Goal: Task Accomplishment & Management: Complete application form

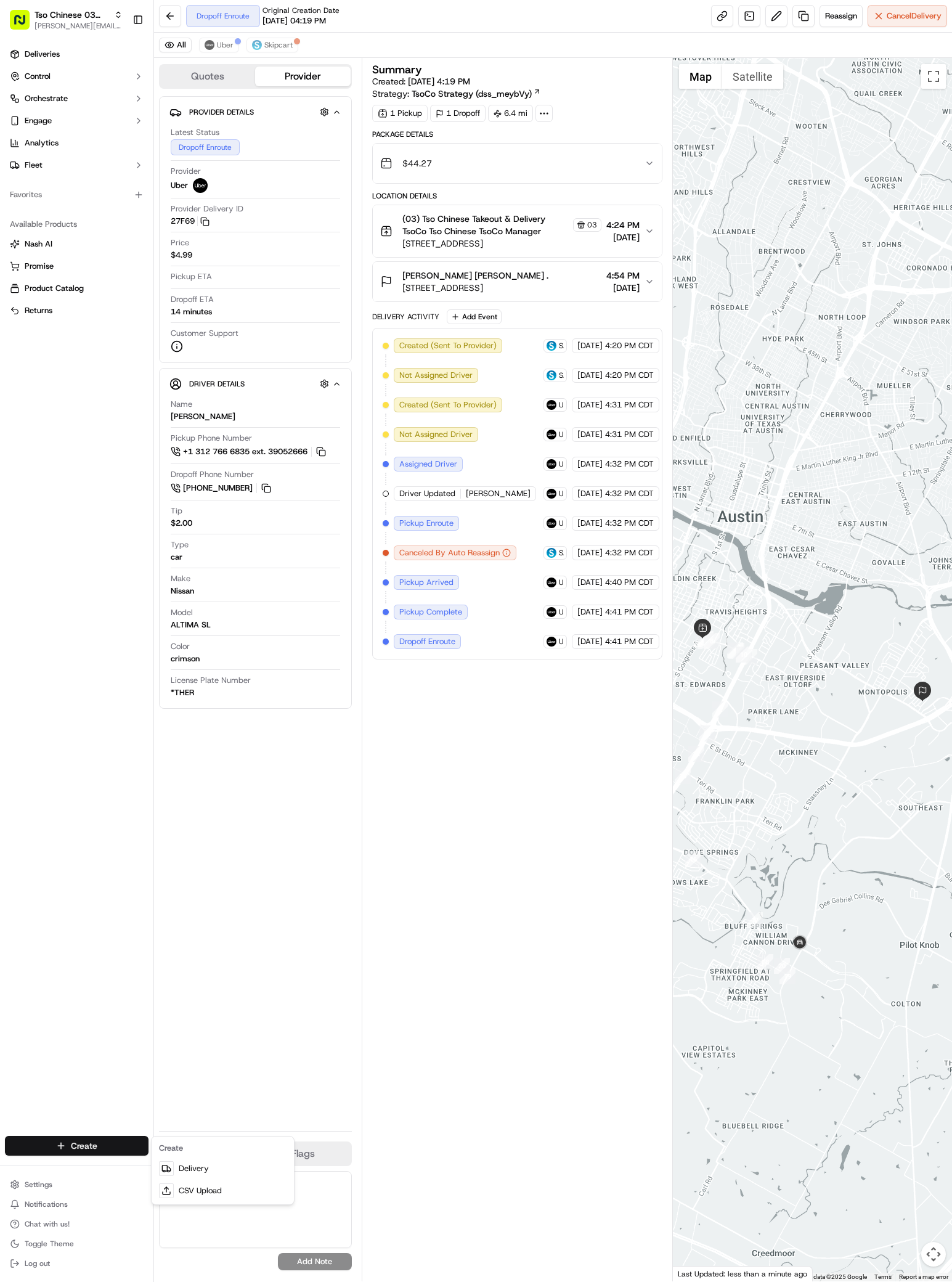
click at [89, 1141] on html "Tso Chinese 03 TsoCo [PERSON_NAME][EMAIL_ADDRESS][DOMAIN_NAME] Toggle Sidebar D…" at bounding box center [476, 641] width 952 height 1282
click at [198, 1162] on link "Delivery" at bounding box center [223, 1169] width 138 height 23
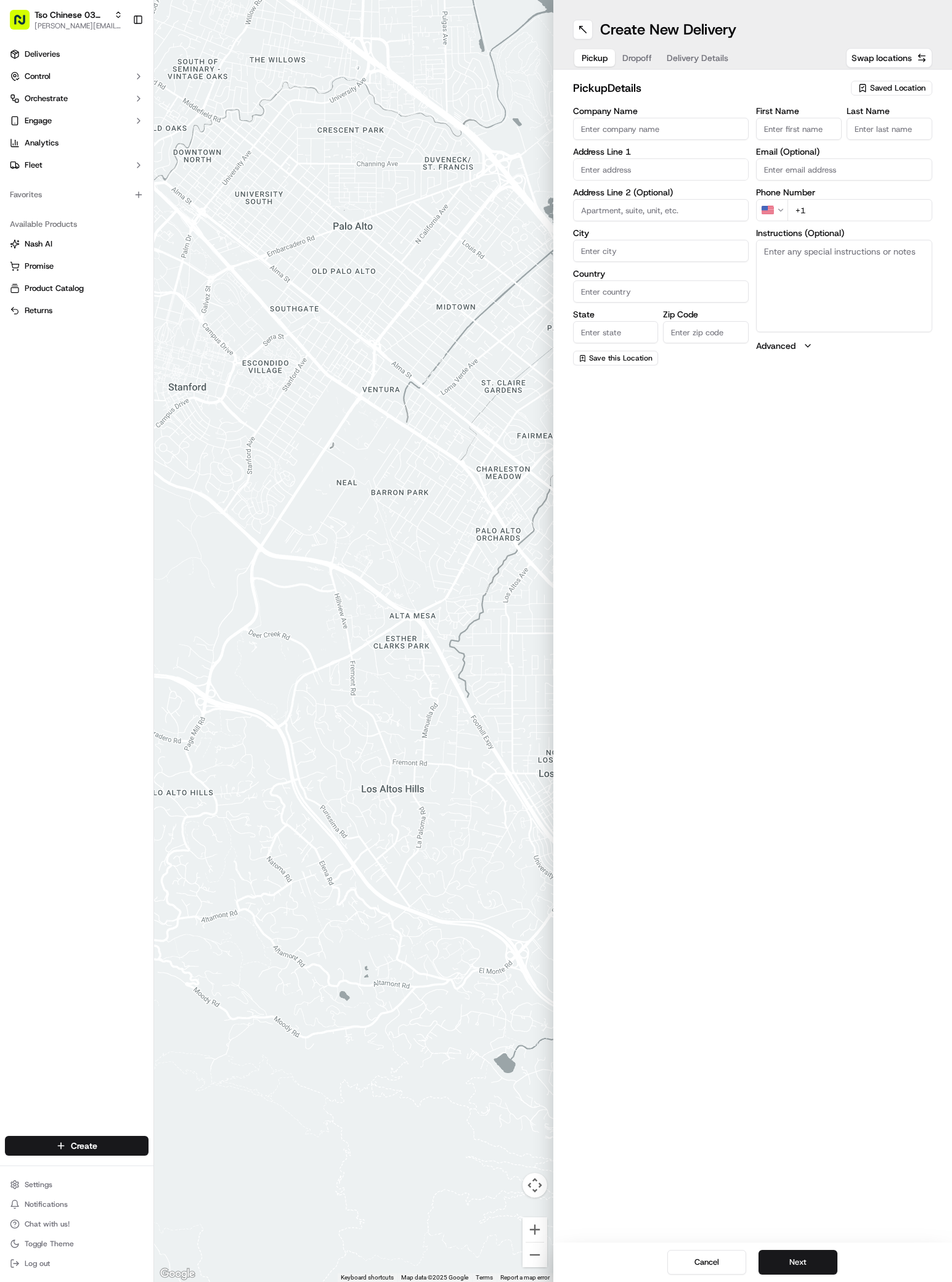
click at [905, 87] on span "Saved Location" at bounding box center [898, 88] width 56 height 11
click at [907, 136] on span "(03) Tso Chinese Takeout & Delivery TsoCo (03)" at bounding box center [870, 140] width 151 height 23
type input "(03) Tso Chinese Takeout & Delivery TsoCo"
type input "Ste F"
type input "Austin"
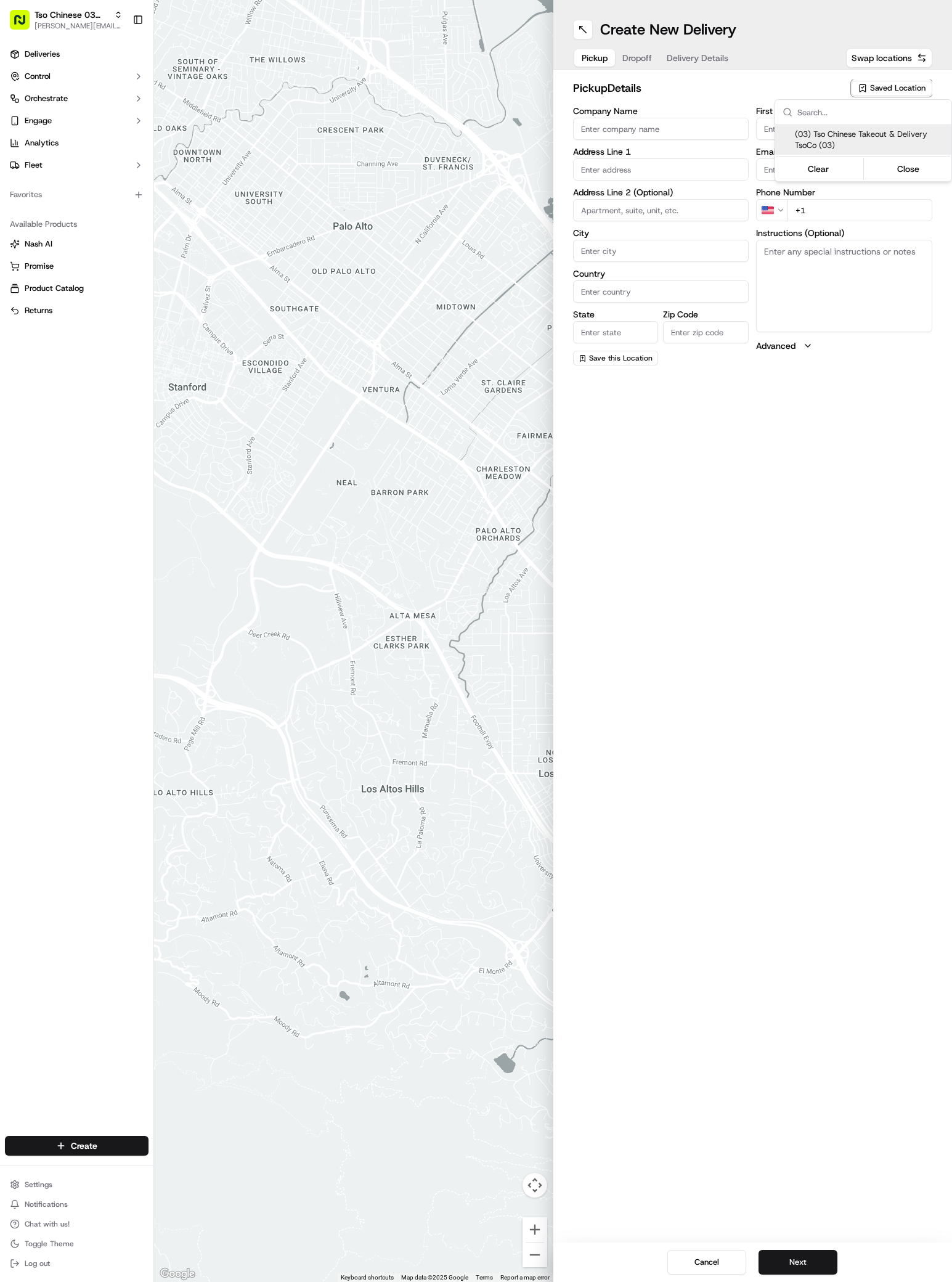
type input "US"
type input "[GEOGRAPHIC_DATA]"
type input "78704"
type input "Tso Chinese"
type input "TsoCo Manager"
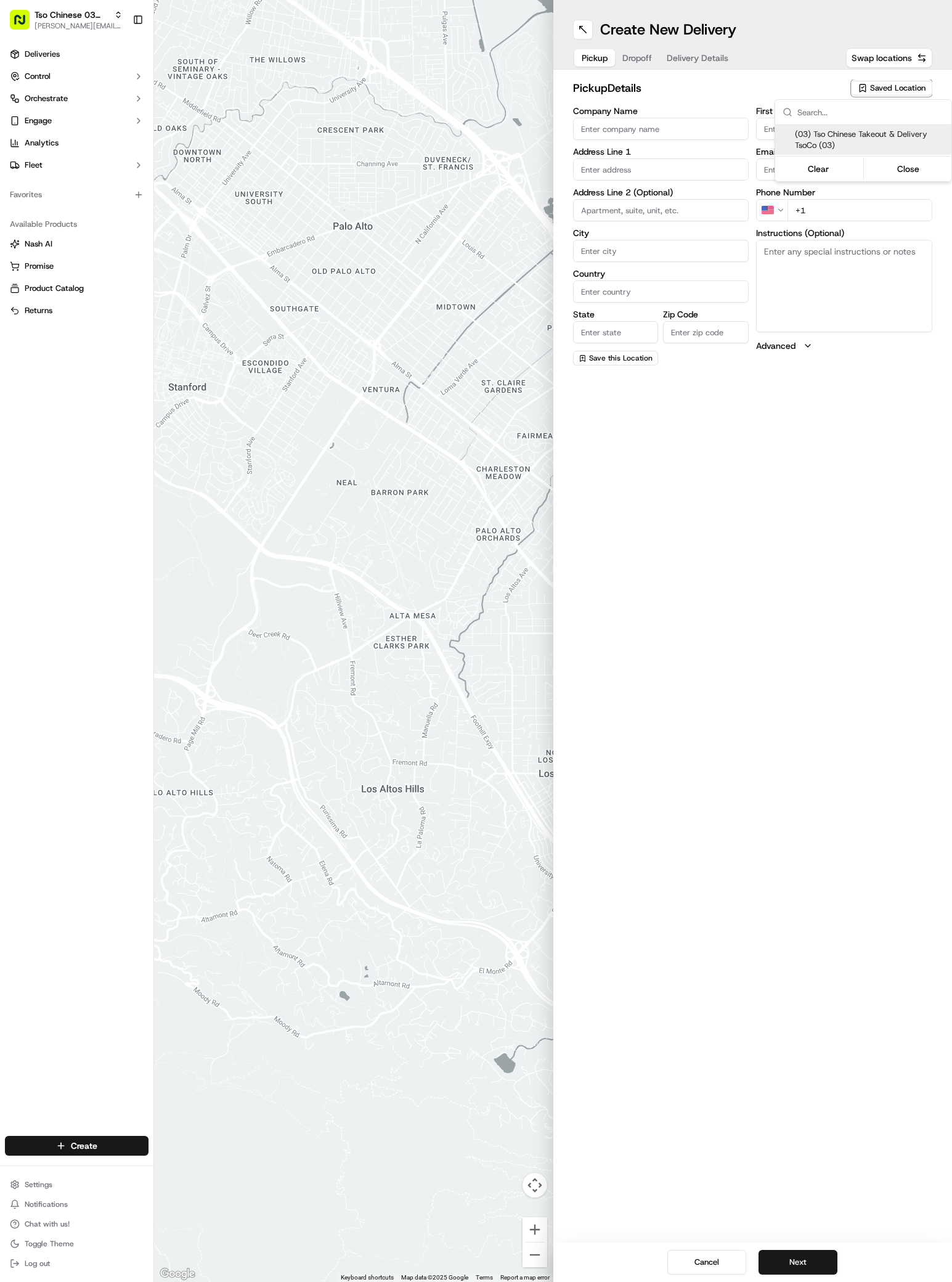
type input "[EMAIL_ADDRESS][DOMAIN_NAME]"
type input "[PHONE_NUMBER]"
type textarea "Submit a picture displaying address & food as Proof of Delivery. Envía una foto…"
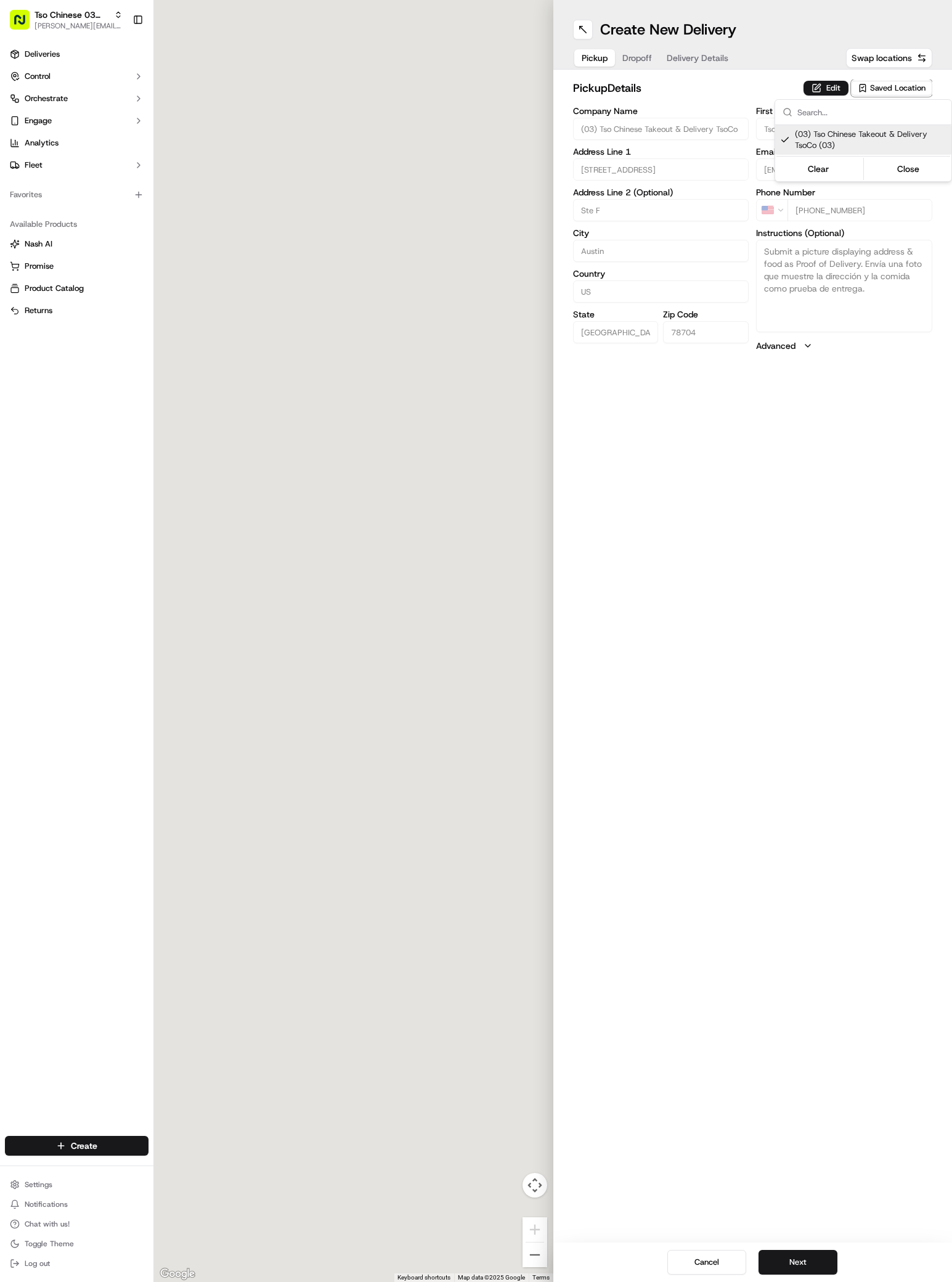
type input "[STREET_ADDRESS]"
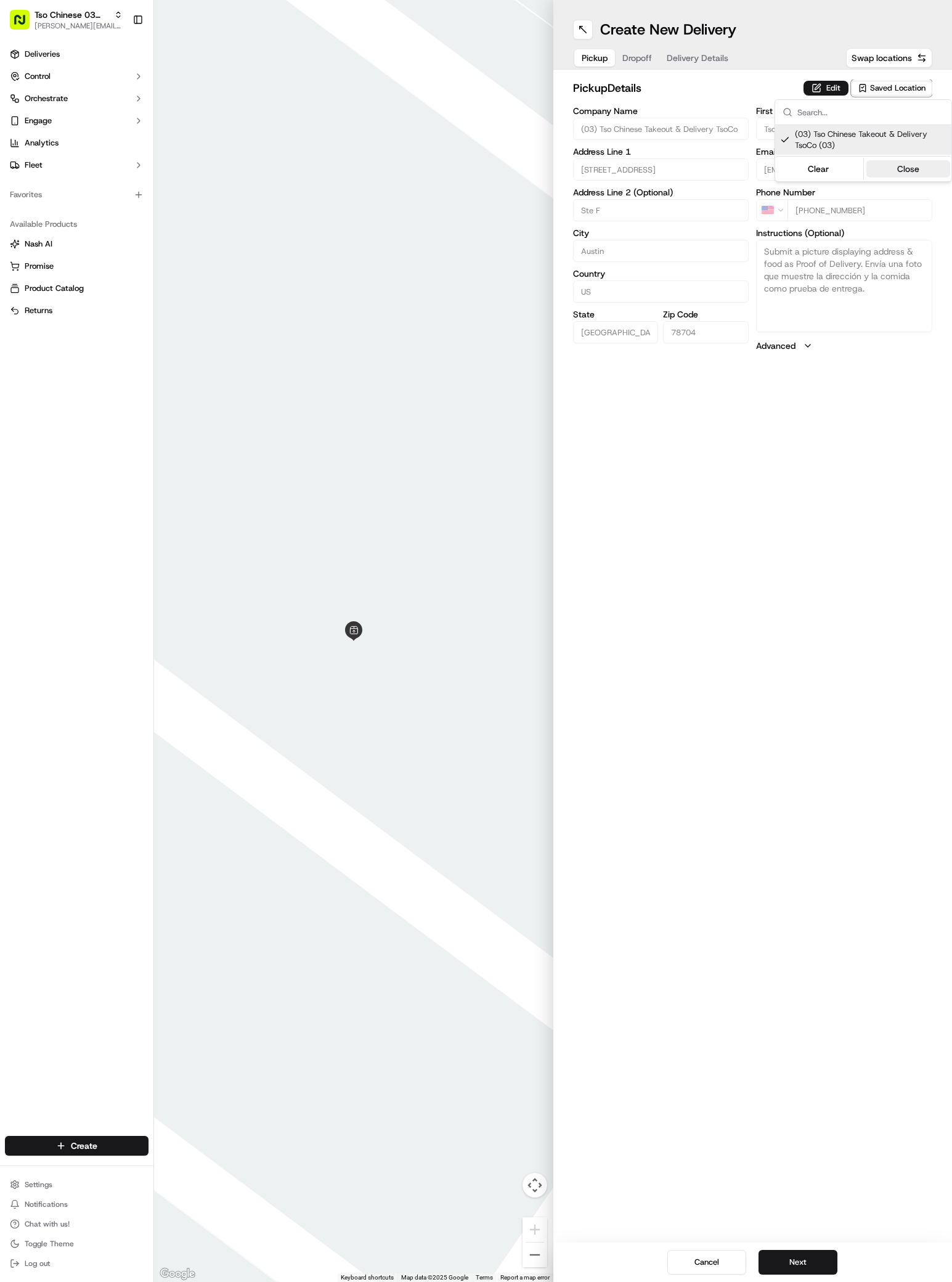
click at [908, 163] on button "Close" at bounding box center [908, 169] width 85 height 17
click at [639, 58] on span "Dropoff" at bounding box center [636, 58] width 30 height 13
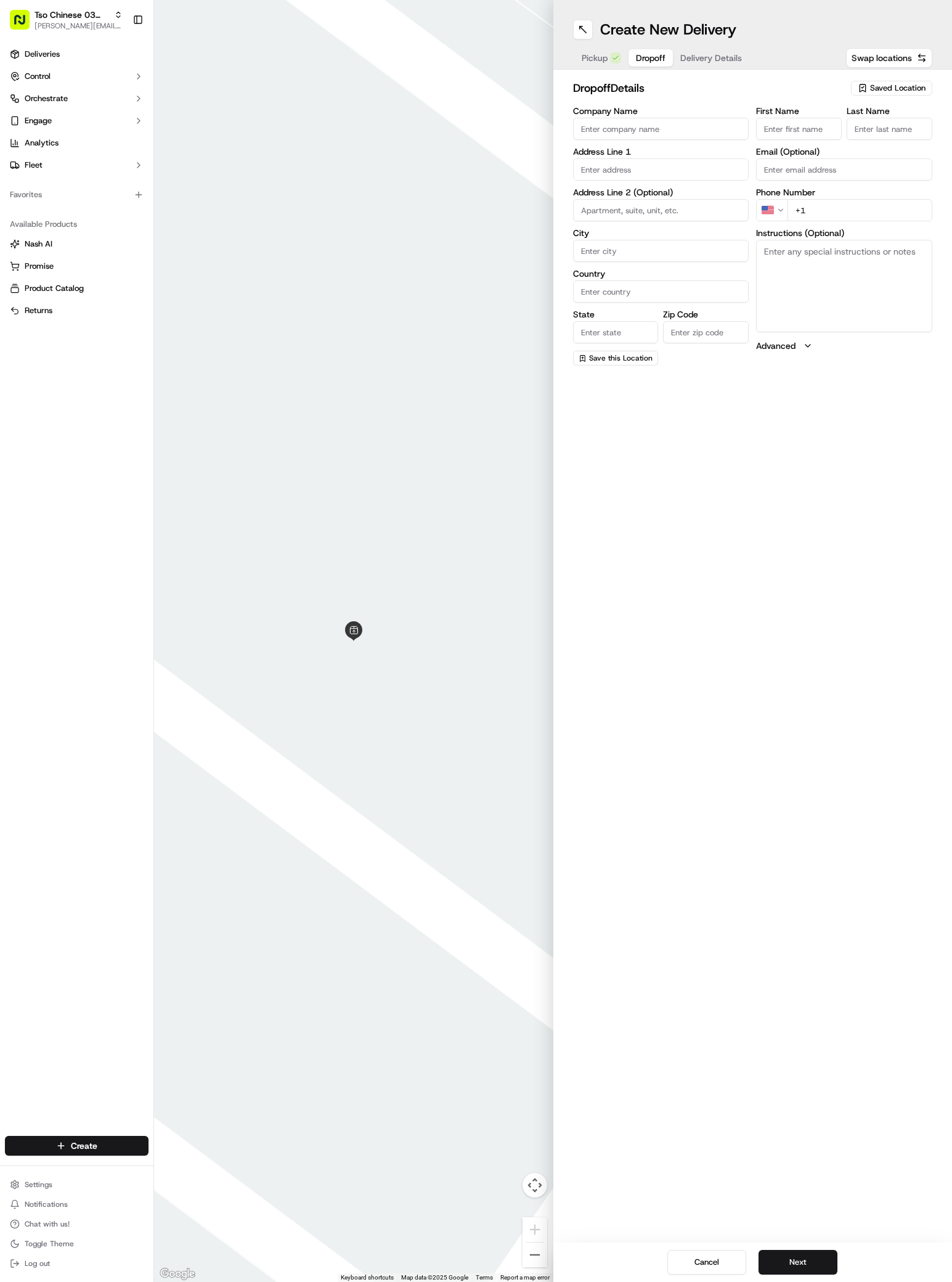
paste input "[STREET_ADDRESS][PERSON_NAME]"
click at [669, 176] on input "[STREET_ADDRESS][PERSON_NAME]" at bounding box center [661, 169] width 176 height 23
click at [674, 198] on div "[STREET_ADDRESS][PERSON_NAME]" at bounding box center [661, 195] width 170 height 19
type input "[STREET_ADDRESS][PERSON_NAME]"
type input "Austin"
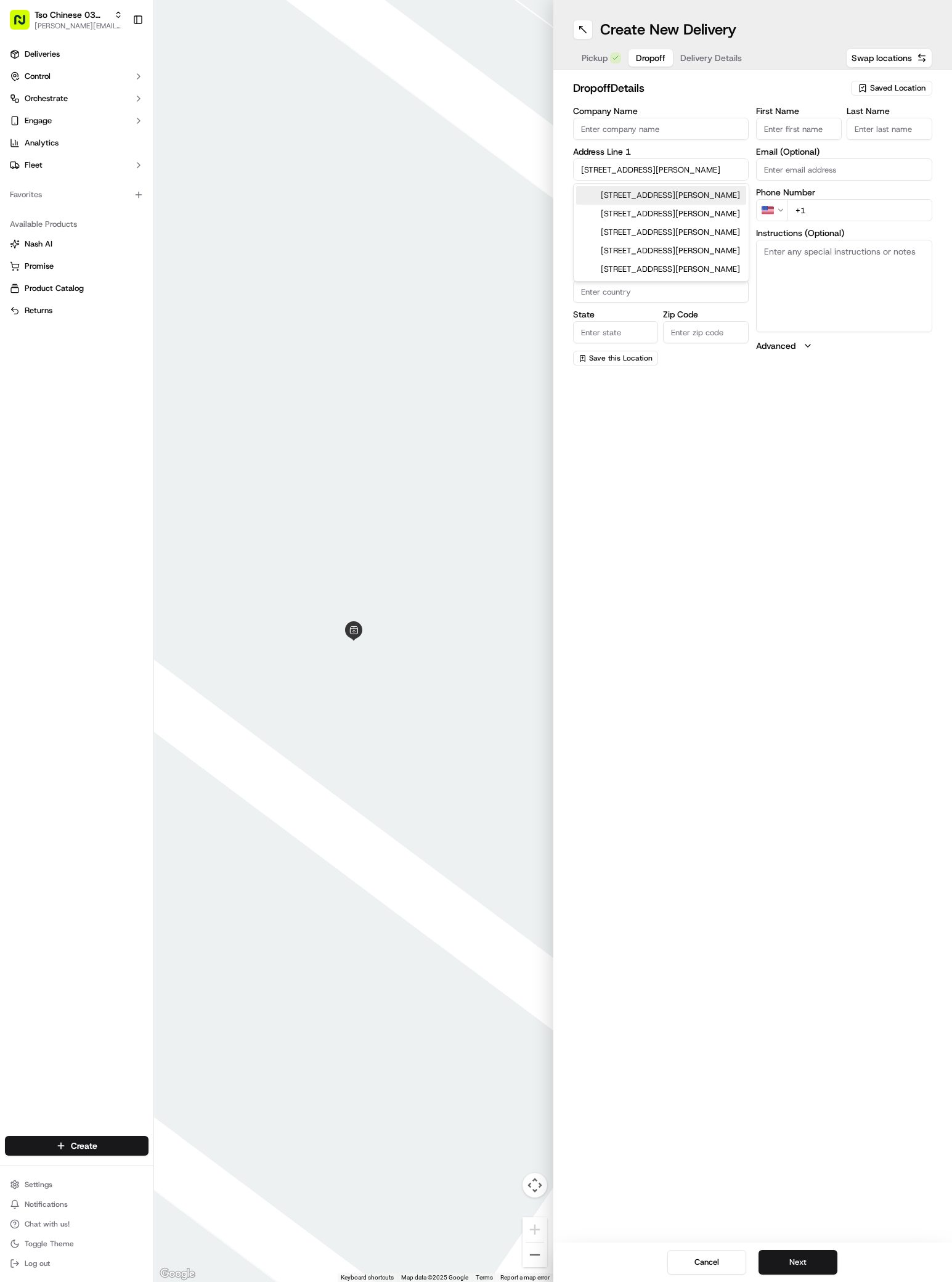
type input "[GEOGRAPHIC_DATA]"
type input "78704"
type input "[STREET_ADDRESS][PERSON_NAME]"
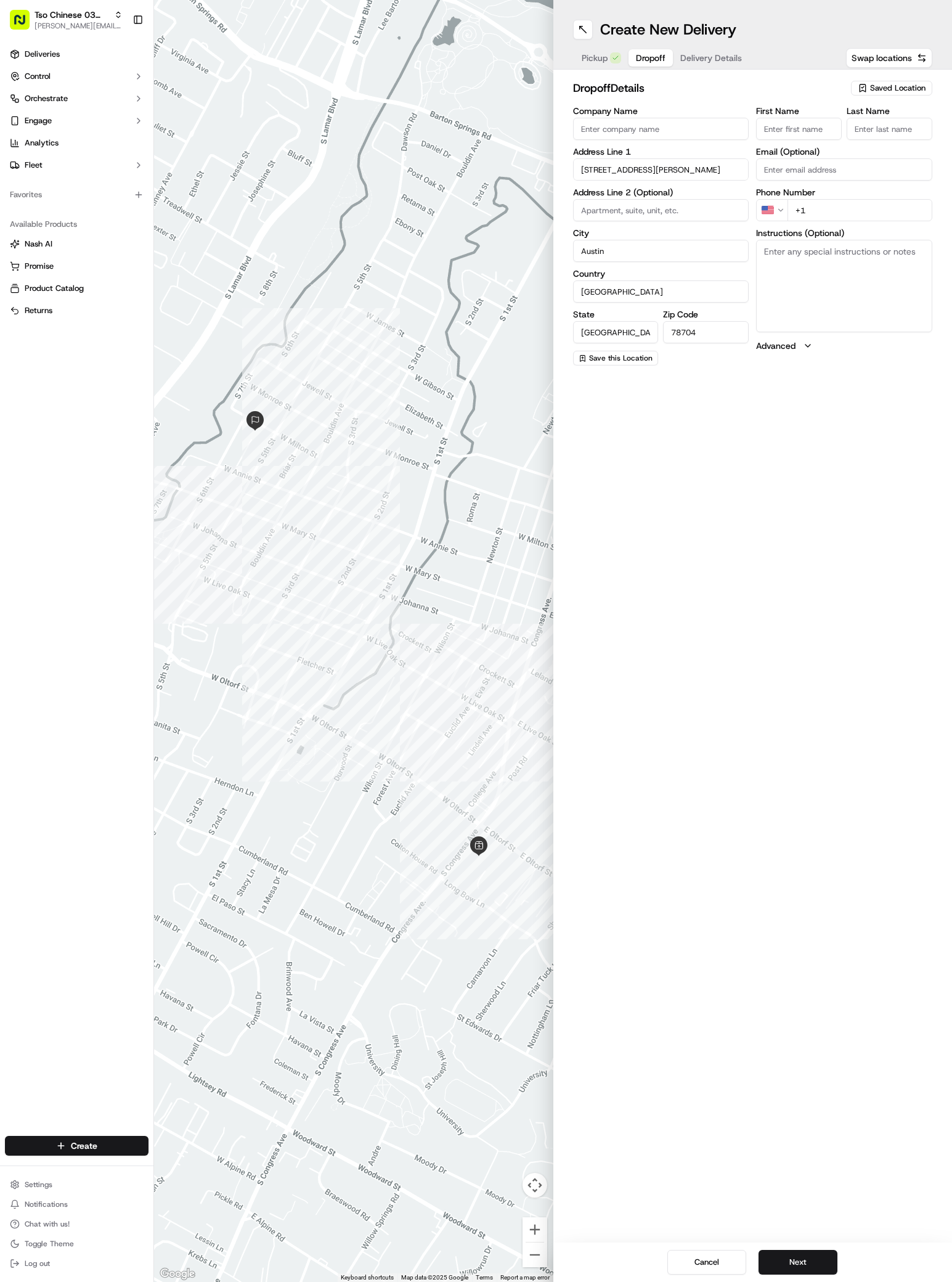
click at [626, 126] on input "Company Name" at bounding box center [661, 129] width 176 height 23
paste input "[PERSON_NAME]"
type input "[PERSON_NAME]"
paste input "[PERSON_NAME]"
type input "[PERSON_NAME]"
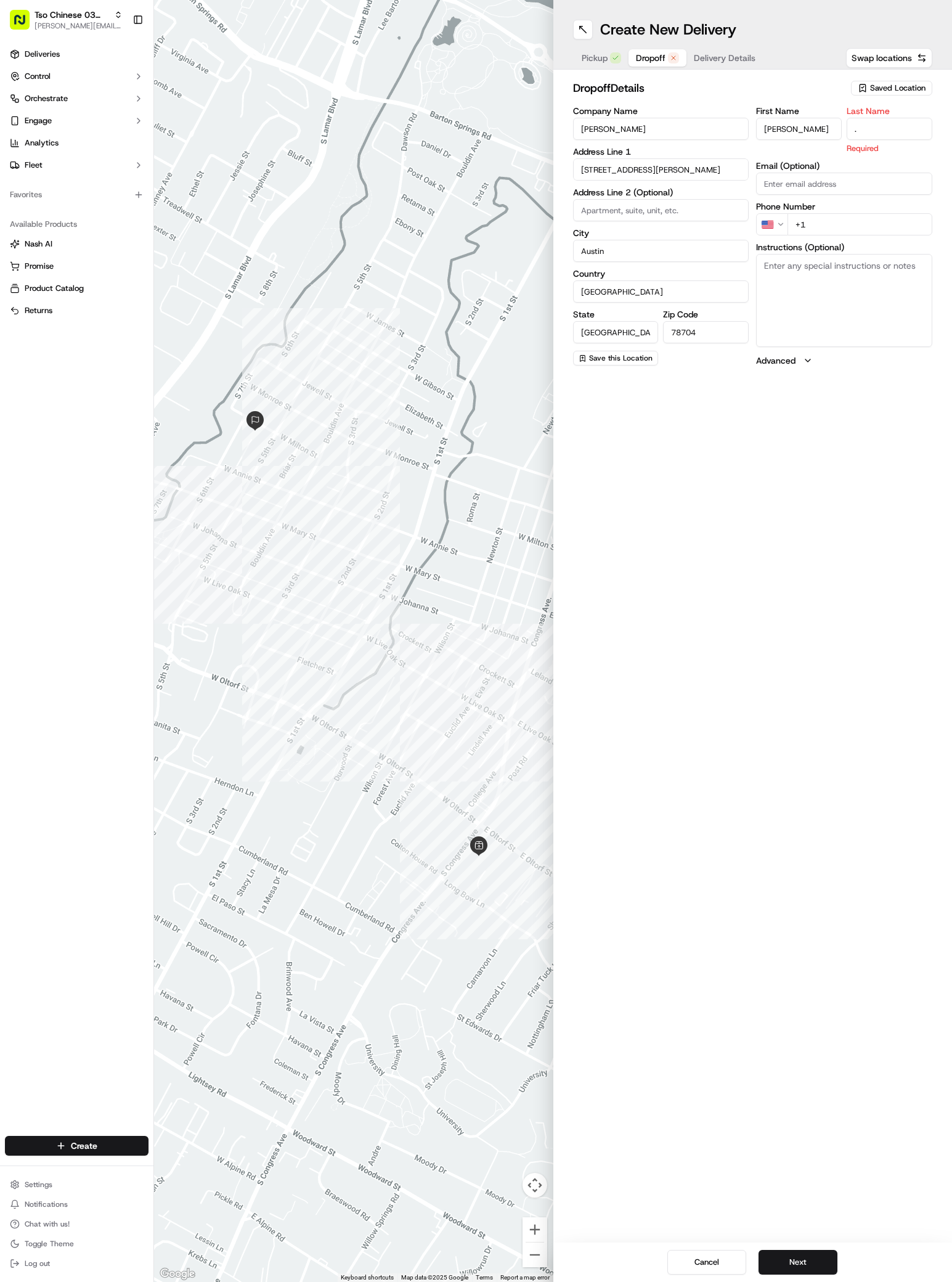
type input "."
click at [822, 225] on div "First Name [PERSON_NAME] Last Name . Required Email (Optional) Phone Number US …" at bounding box center [844, 236] width 176 height 260
click at [821, 212] on input "+1" at bounding box center [859, 210] width 145 height 23
paste input "7 737 711 705"
click at [801, 212] on input "[PHONE_NUMBER]" at bounding box center [859, 210] width 145 height 23
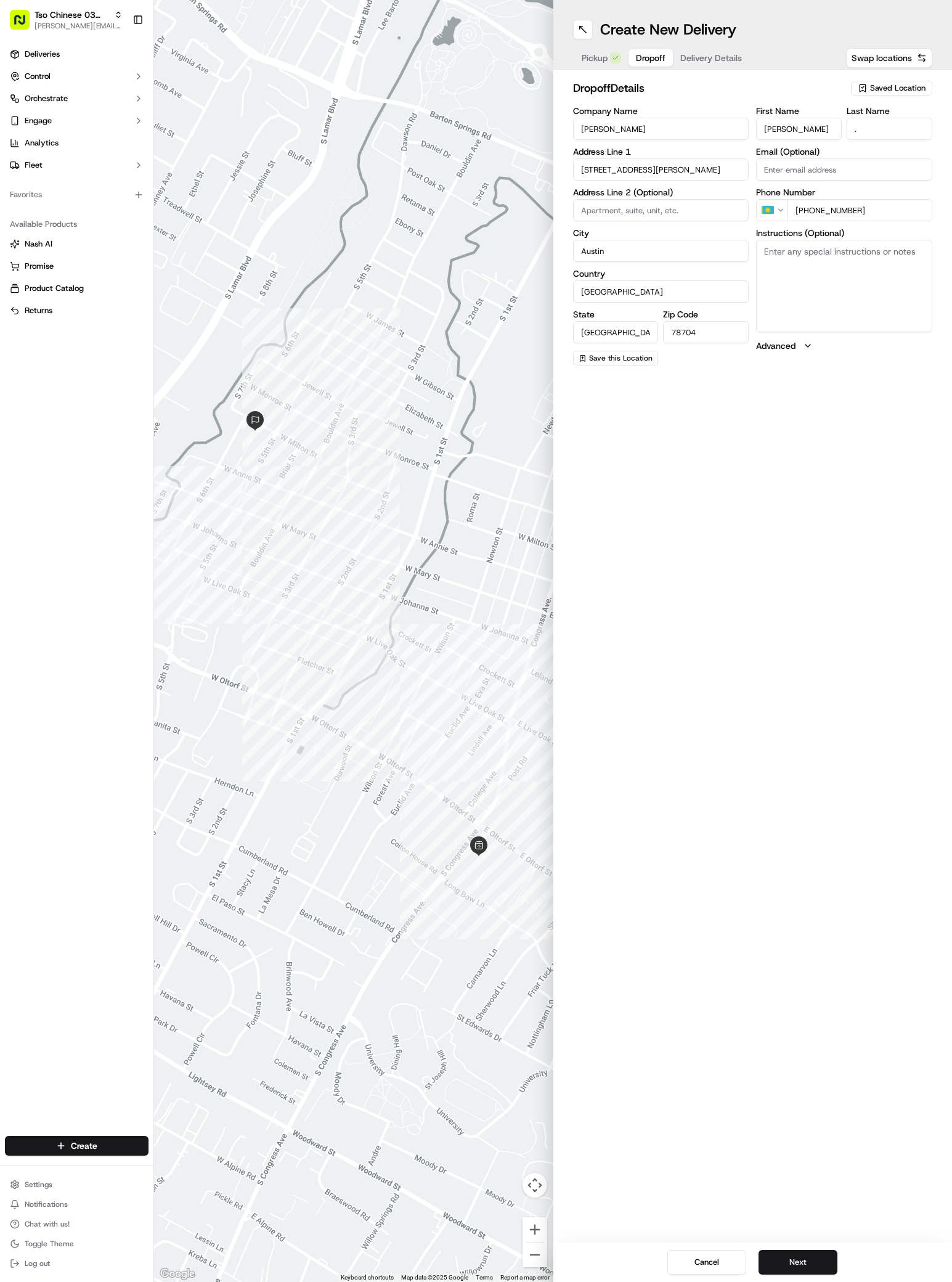
type input "[PHONE_NUMBER]"
click at [702, 45] on div "Create New Delivery Pickup Dropoff Delivery Details Swap locations" at bounding box center [752, 34] width 399 height 69
click at [715, 58] on span "Delivery Details" at bounding box center [711, 58] width 62 height 13
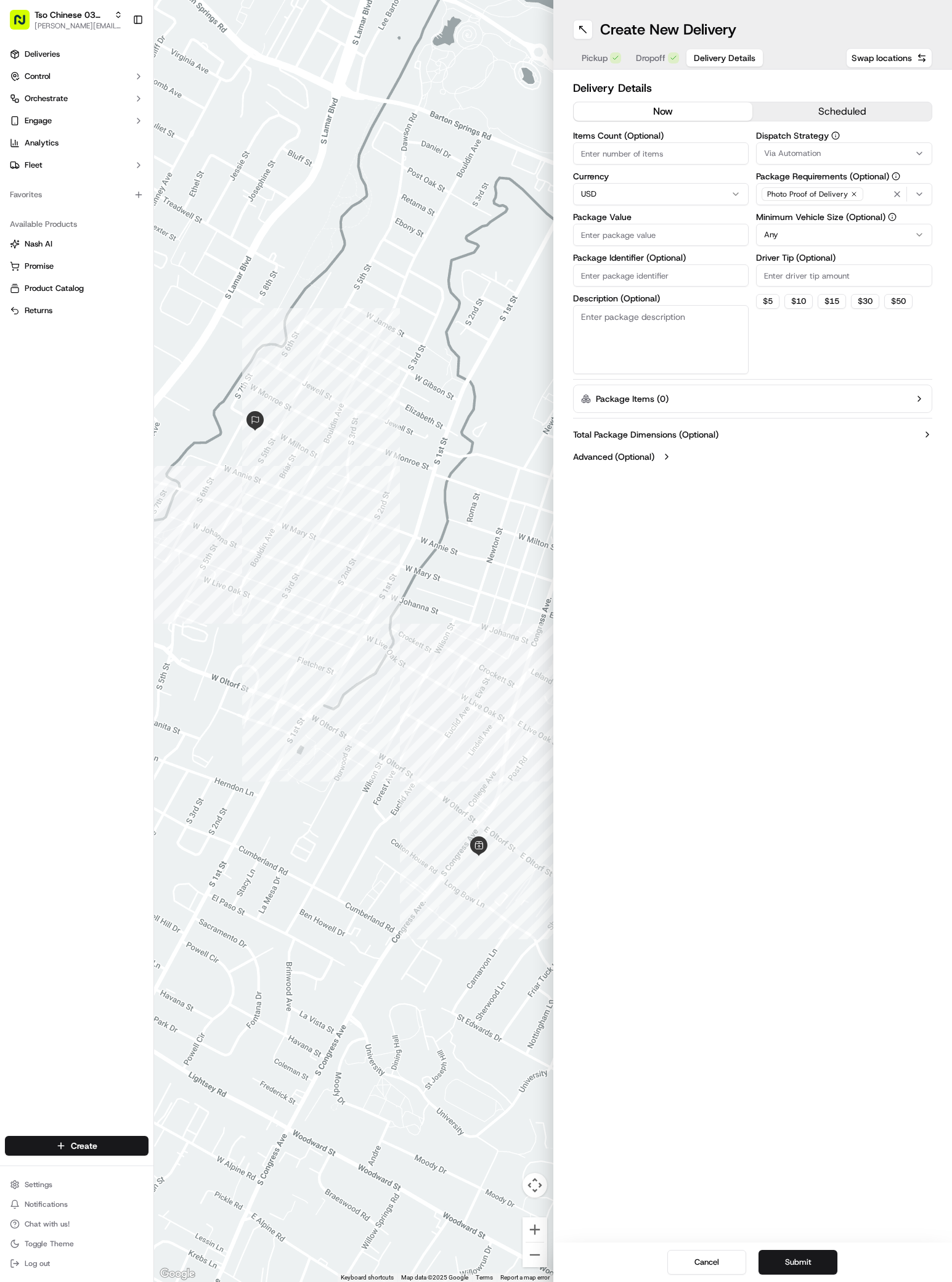
click at [812, 146] on button "Via Automation" at bounding box center [844, 154] width 176 height 23
click at [810, 222] on span "TsoCo Strategy" at bounding box center [851, 220] width 151 height 11
click at [882, 244] on button "Close" at bounding box center [890, 244] width 85 height 17
click at [783, 264] on div "Driver Tip (Optional)" at bounding box center [844, 270] width 176 height 33
click at [782, 267] on input "Driver Tip (Optional)" at bounding box center [844, 275] width 176 height 23
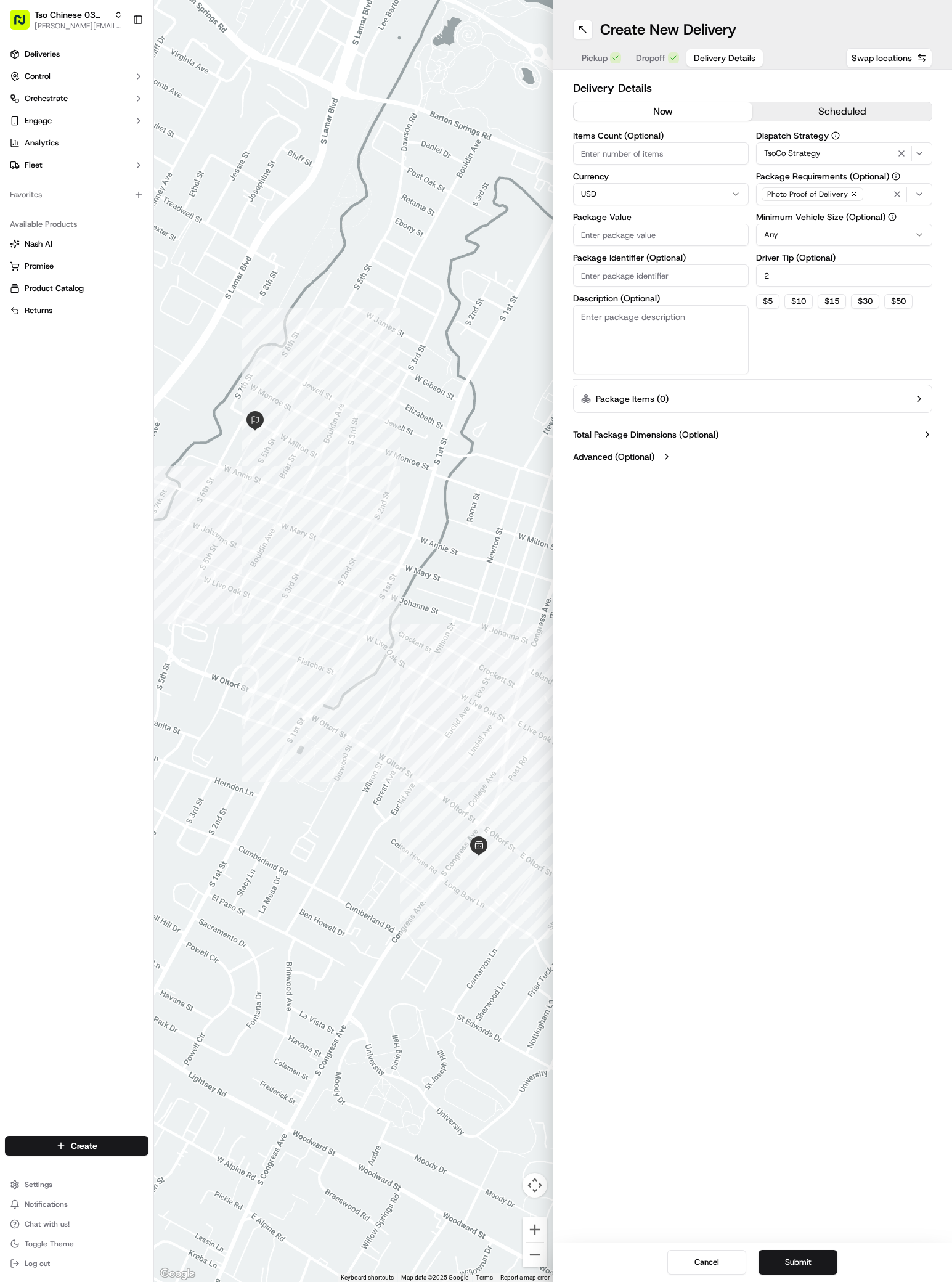
type input "2"
click at [592, 239] on input "Package Value" at bounding box center [661, 235] width 176 height 23
paste input "58.51"
type input "58.51"
click at [591, 279] on input "Package Identifier (Optional)" at bounding box center [661, 275] width 176 height 23
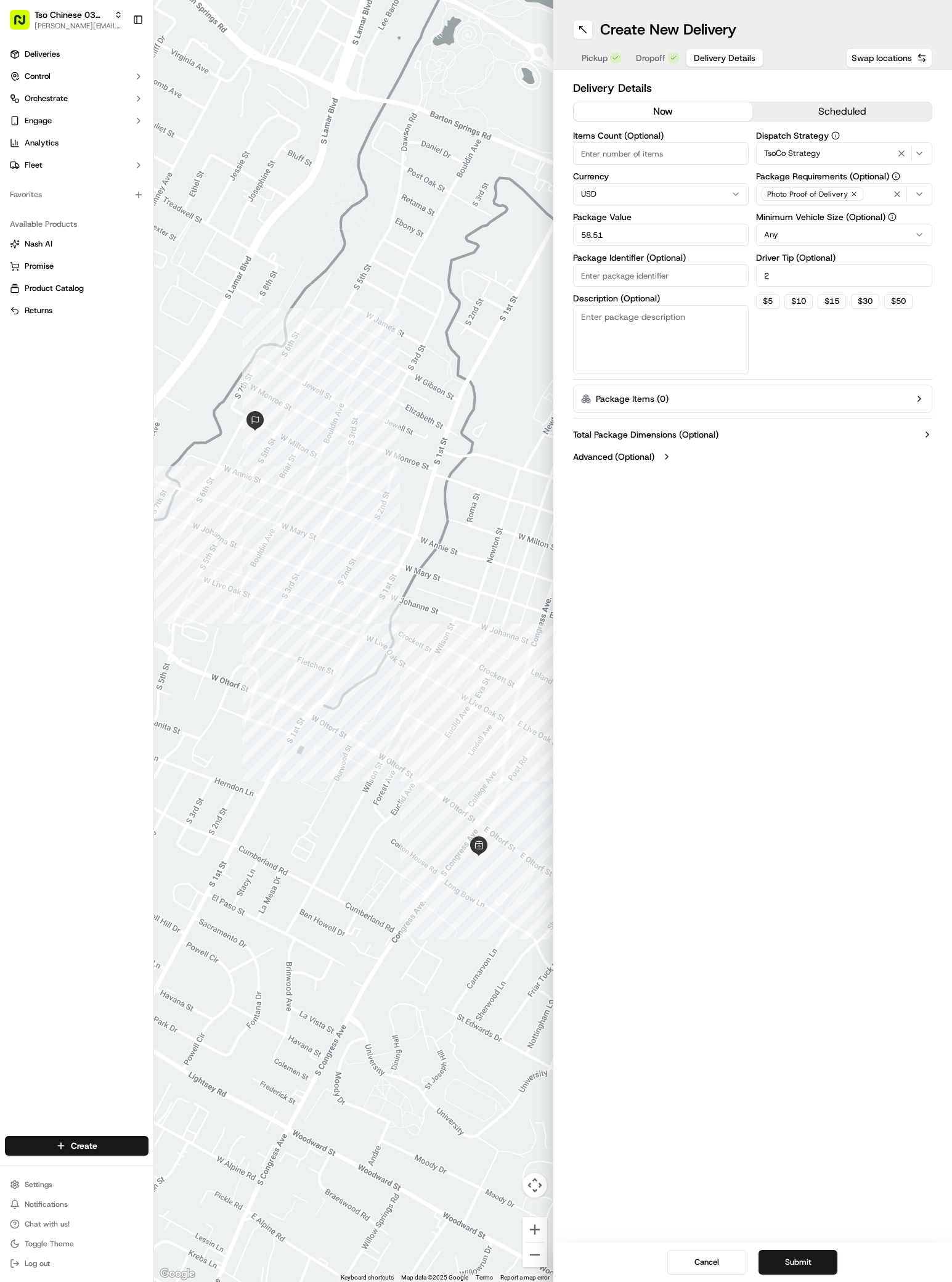
click at [591, 279] on input "Package Identifier (Optional)" at bounding box center [661, 275] width 176 height 23
paste input "044YKTY"
type input "044YKTY"
click at [799, 1256] on button "Submit" at bounding box center [797, 1261] width 79 height 24
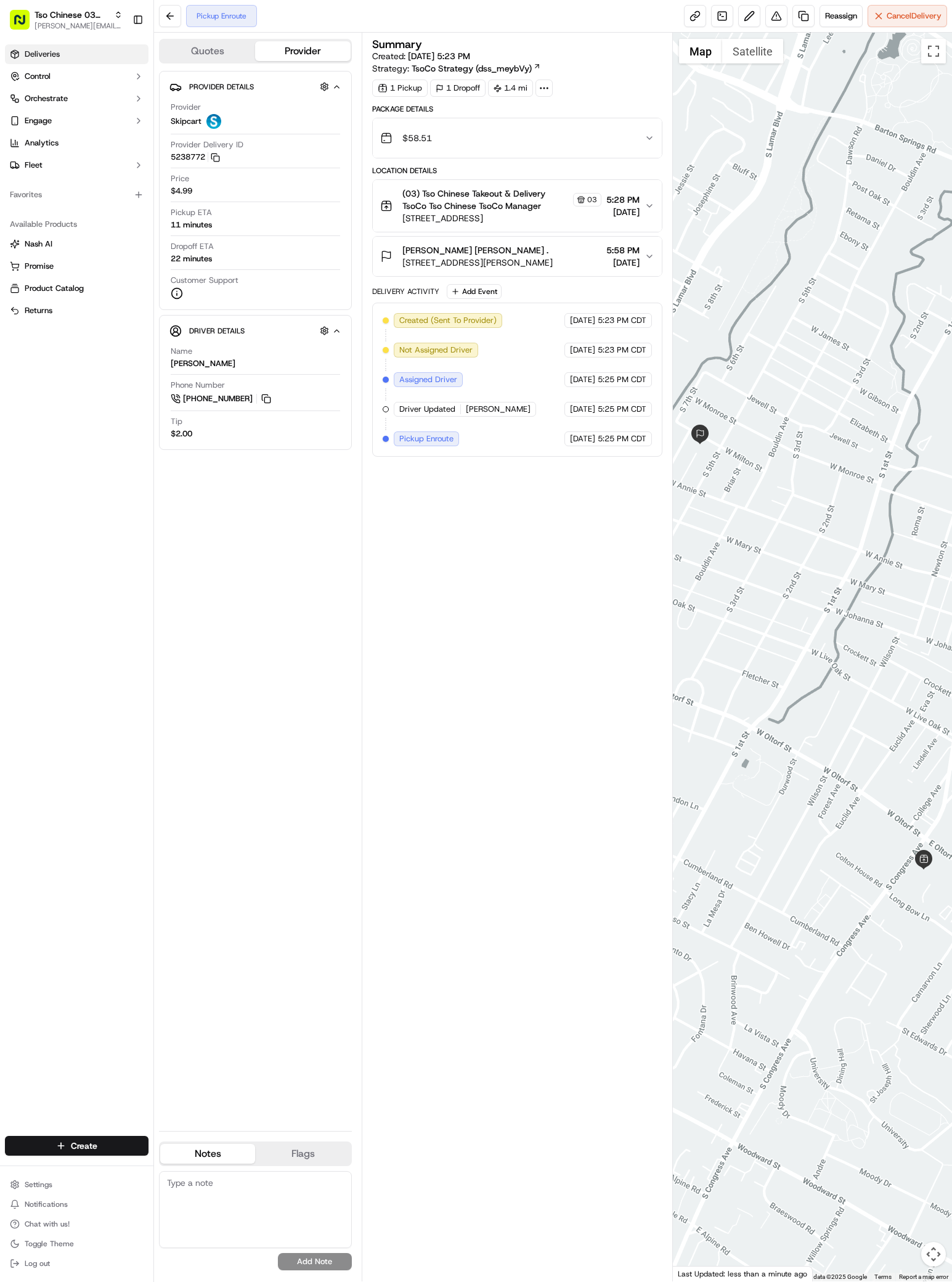
click at [40, 57] on span "Deliveries" at bounding box center [42, 54] width 35 height 11
